Goal: Information Seeking & Learning: Understand process/instructions

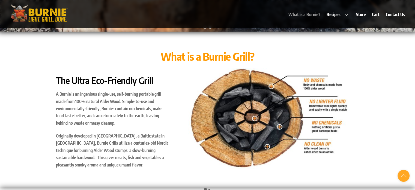
scroll to position [182, 0]
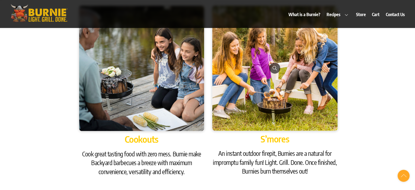
scroll to position [728, 0]
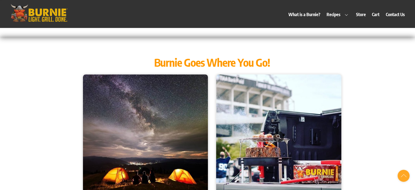
scroll to position [364, 0]
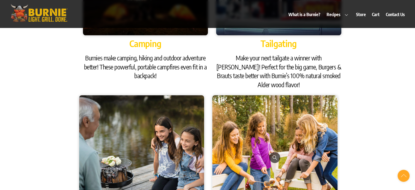
scroll to position [728, 0]
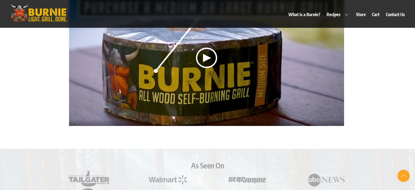
scroll to position [1184, 0]
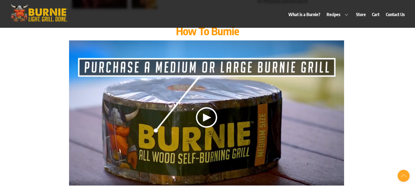
click at [207, 111] on div at bounding box center [206, 117] width 21 height 20
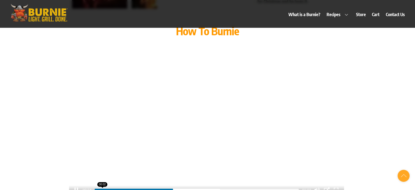
click at [102, 189] on input "range" at bounding box center [197, 190] width 204 height 3
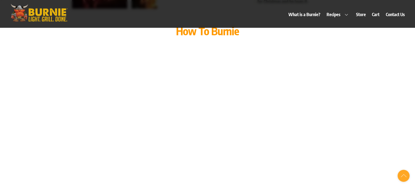
type input "99"
